Goal: Information Seeking & Learning: Find specific fact

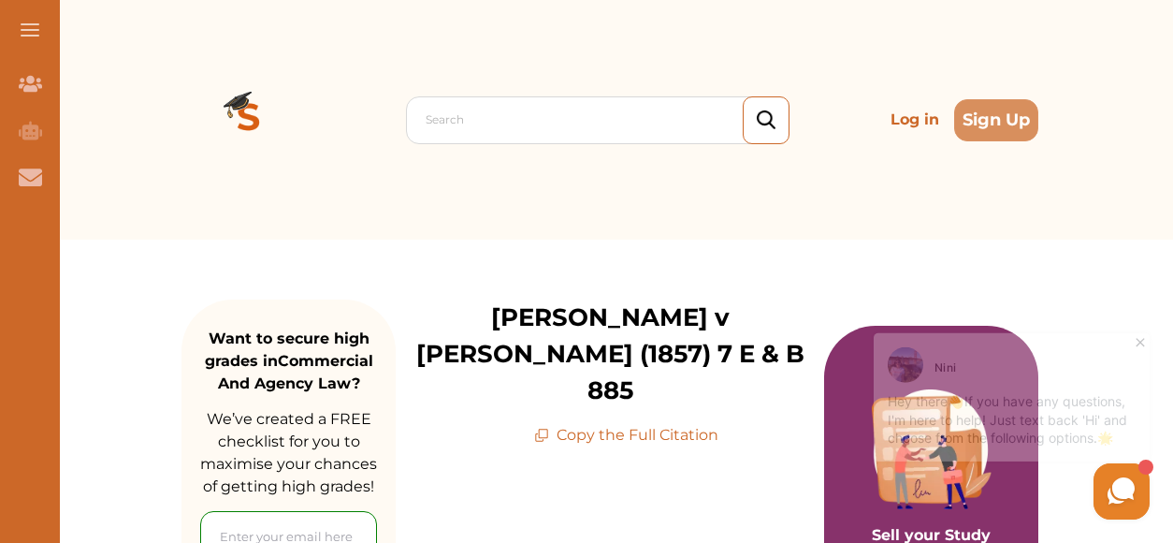
click at [610, 424] on p "Copy the Full Citation" at bounding box center [626, 435] width 184 height 22
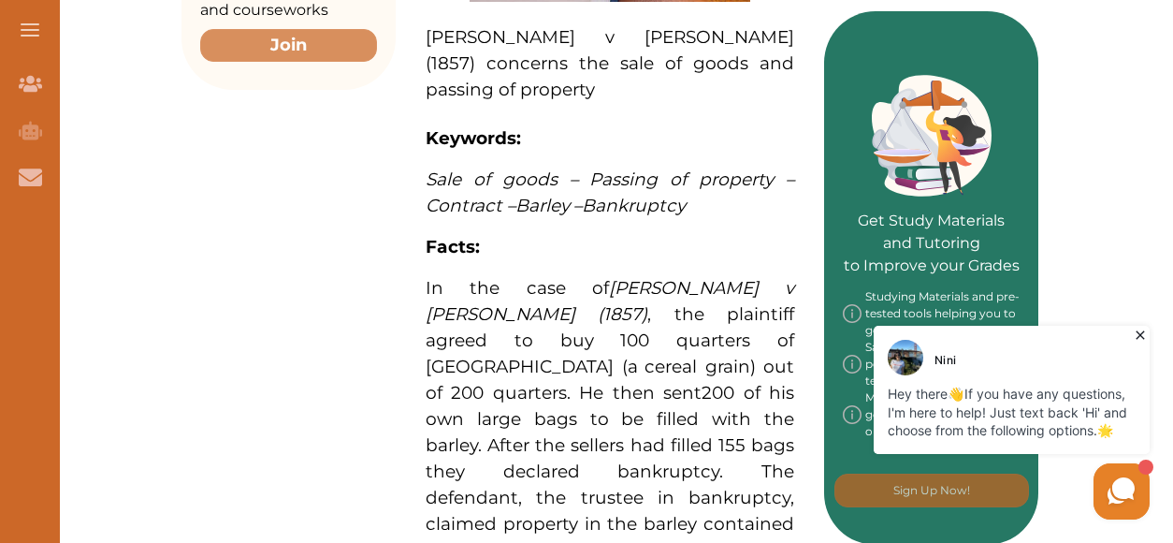
scroll to position [790, 0]
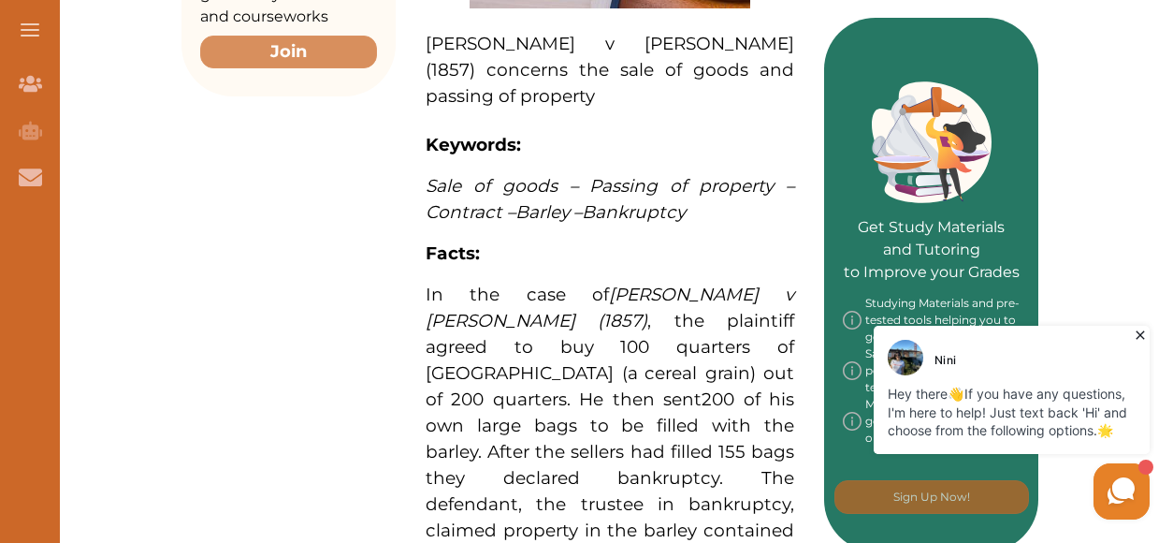
click at [1152, 194] on div "Want to secure high grades in Commercial And Agency Law ? We’ve created a FREE …" at bounding box center [610, 532] width 1126 height 2167
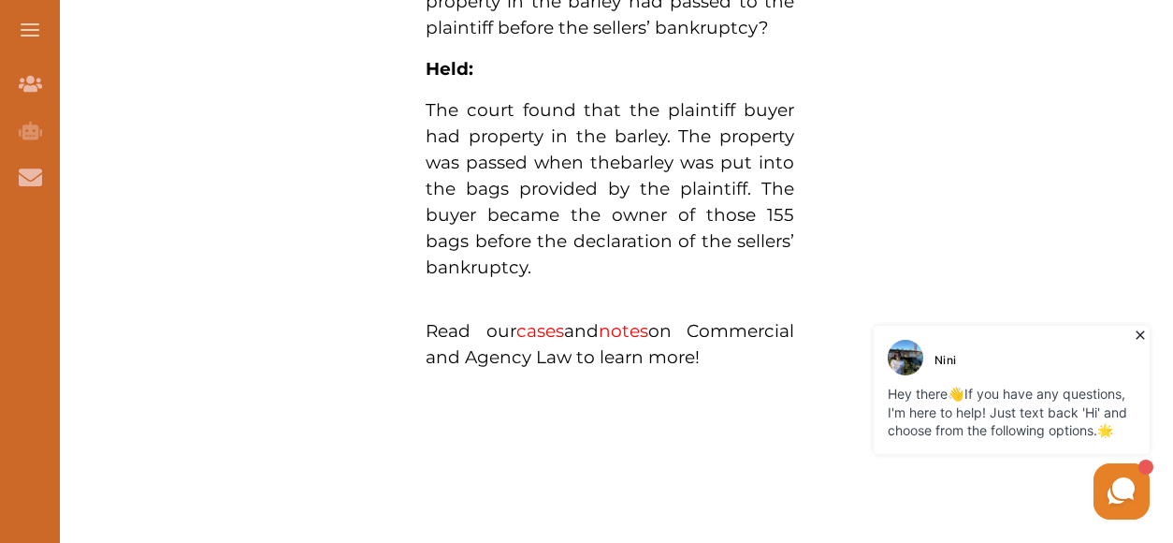
scroll to position [1530, 0]
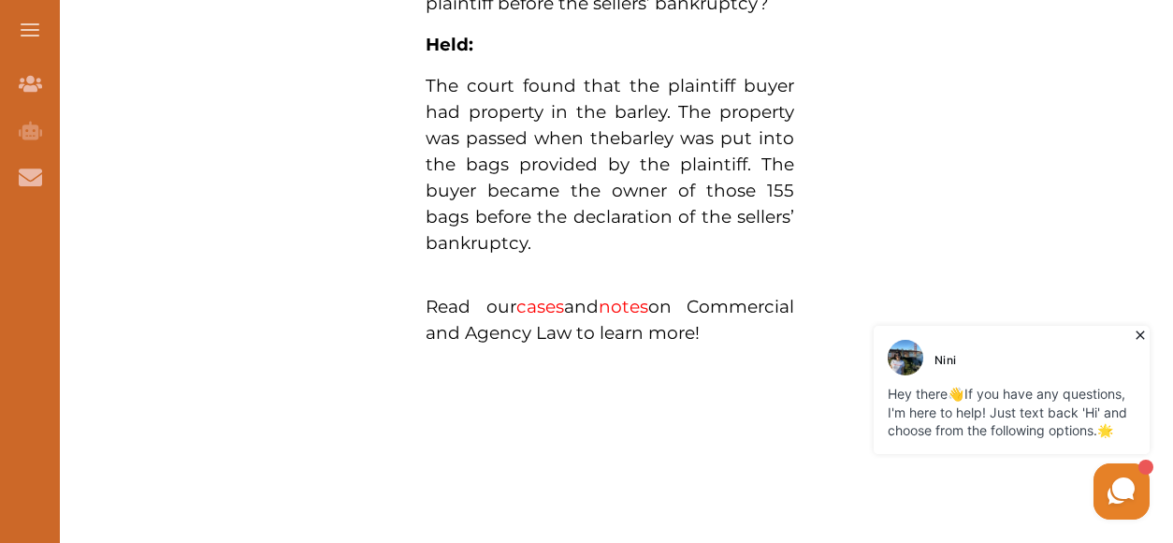
click at [539, 296] on link "cases" at bounding box center [540, 307] width 48 height 22
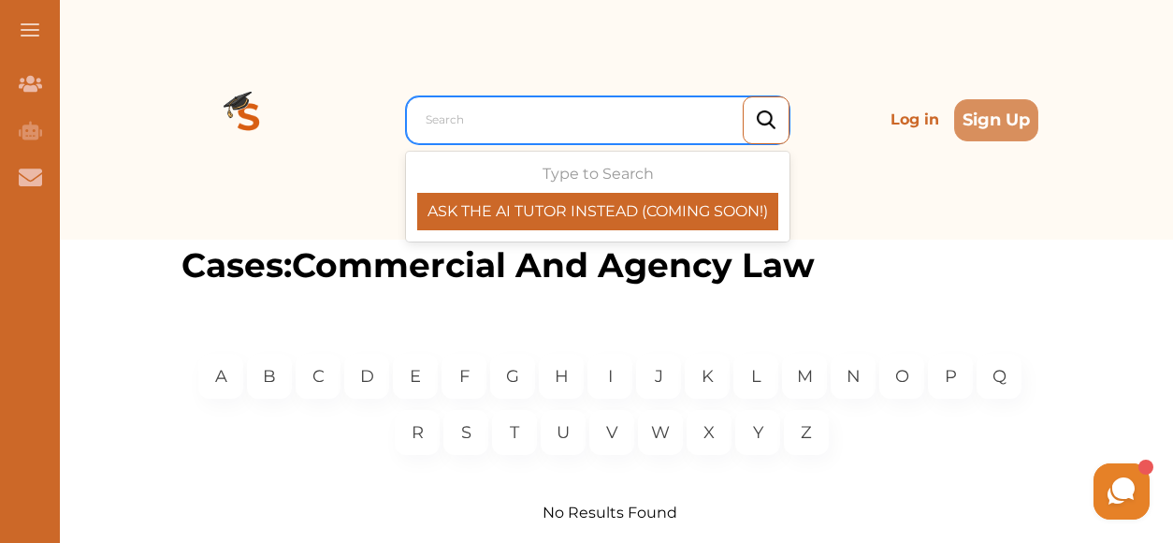
click at [488, 120] on div at bounding box center [603, 120] width 354 height 26
drag, startPoint x: 488, startPoint y: 120, endPoint x: 466, endPoint y: 123, distance: 22.8
click at [466, 123] on div at bounding box center [603, 120] width 354 height 26
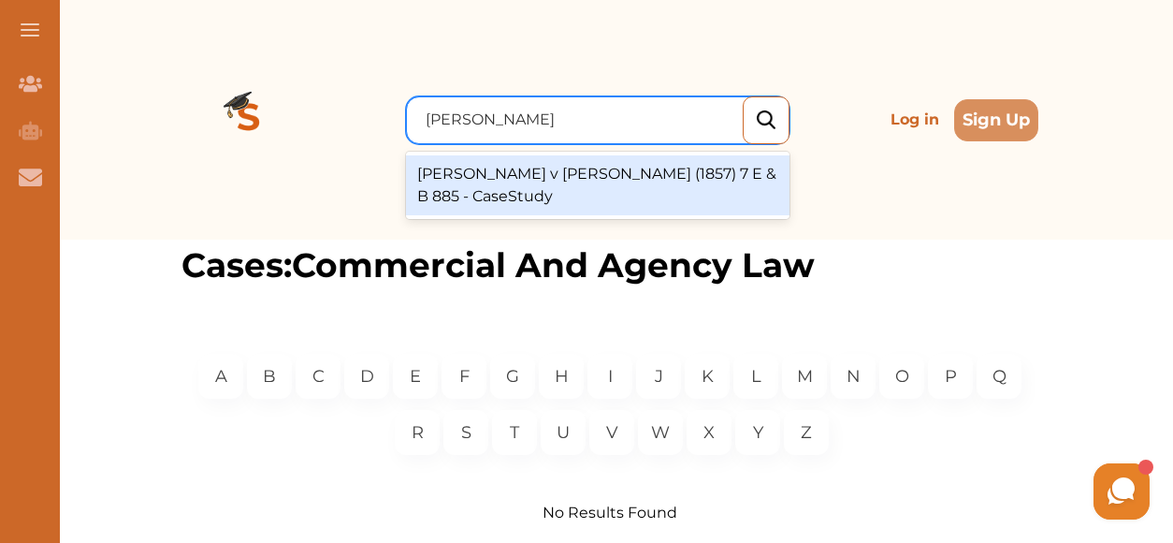
type input "aldridge v johnson"
click at [497, 196] on div "Aldridge v Johnson (1857) 7 E & B 885 - CaseStudy" at bounding box center [598, 185] width 384 height 60
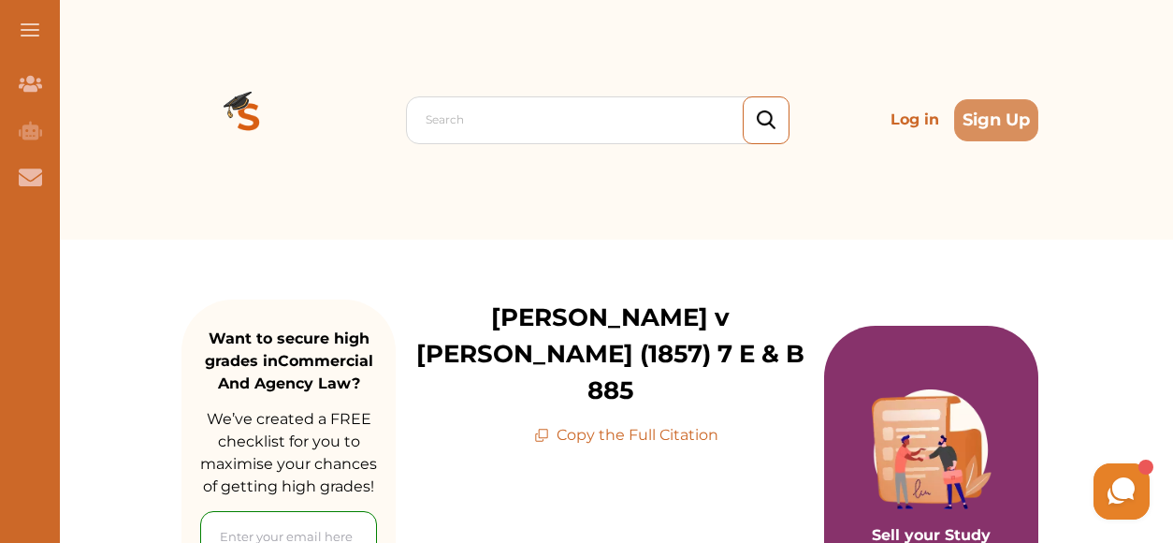
click at [660, 424] on p "Copy the Full Citation" at bounding box center [626, 435] width 184 height 22
